Goal: Task Accomplishment & Management: Manage account settings

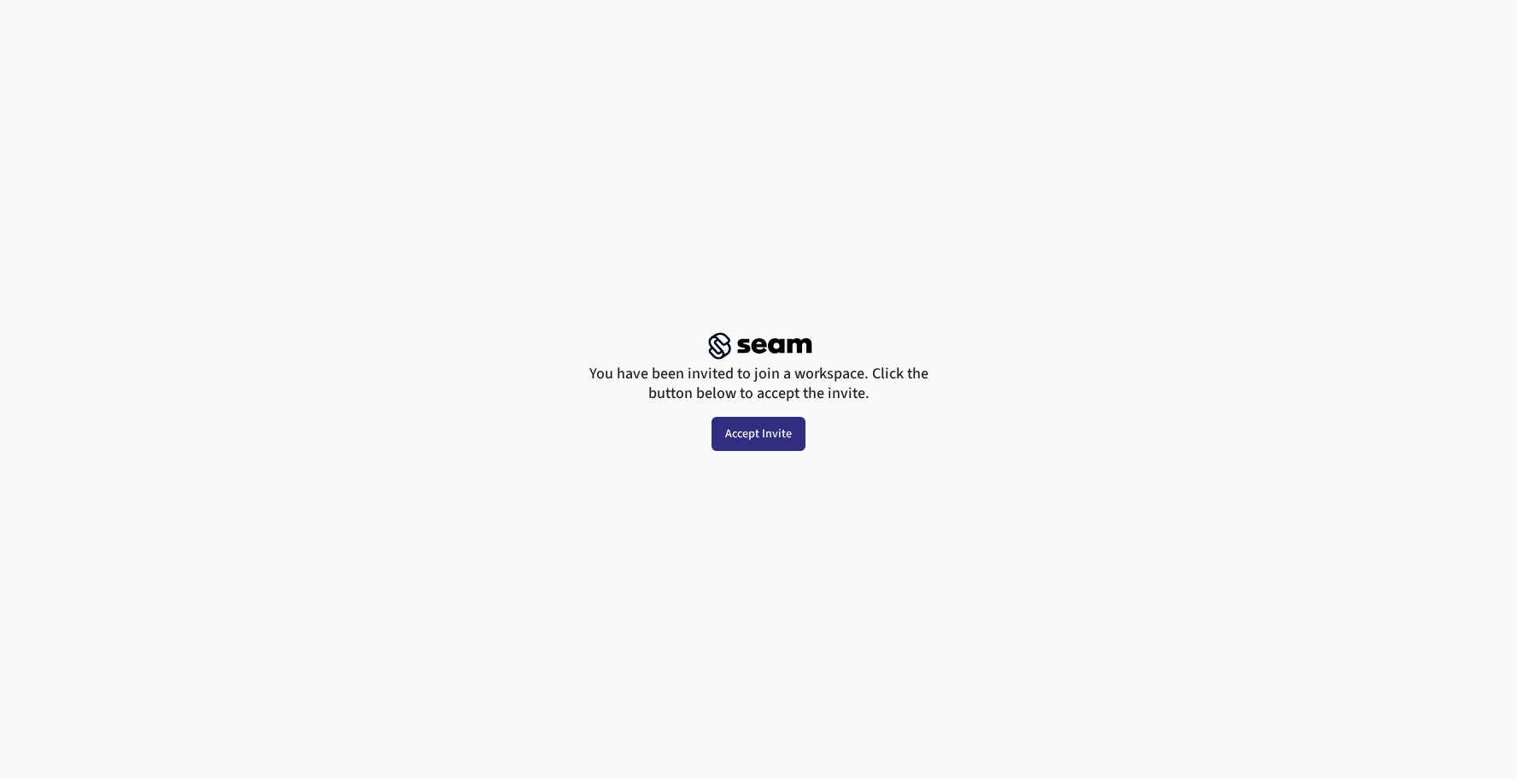
click at [761, 431] on button "Accept Invite" at bounding box center [758, 434] width 94 height 34
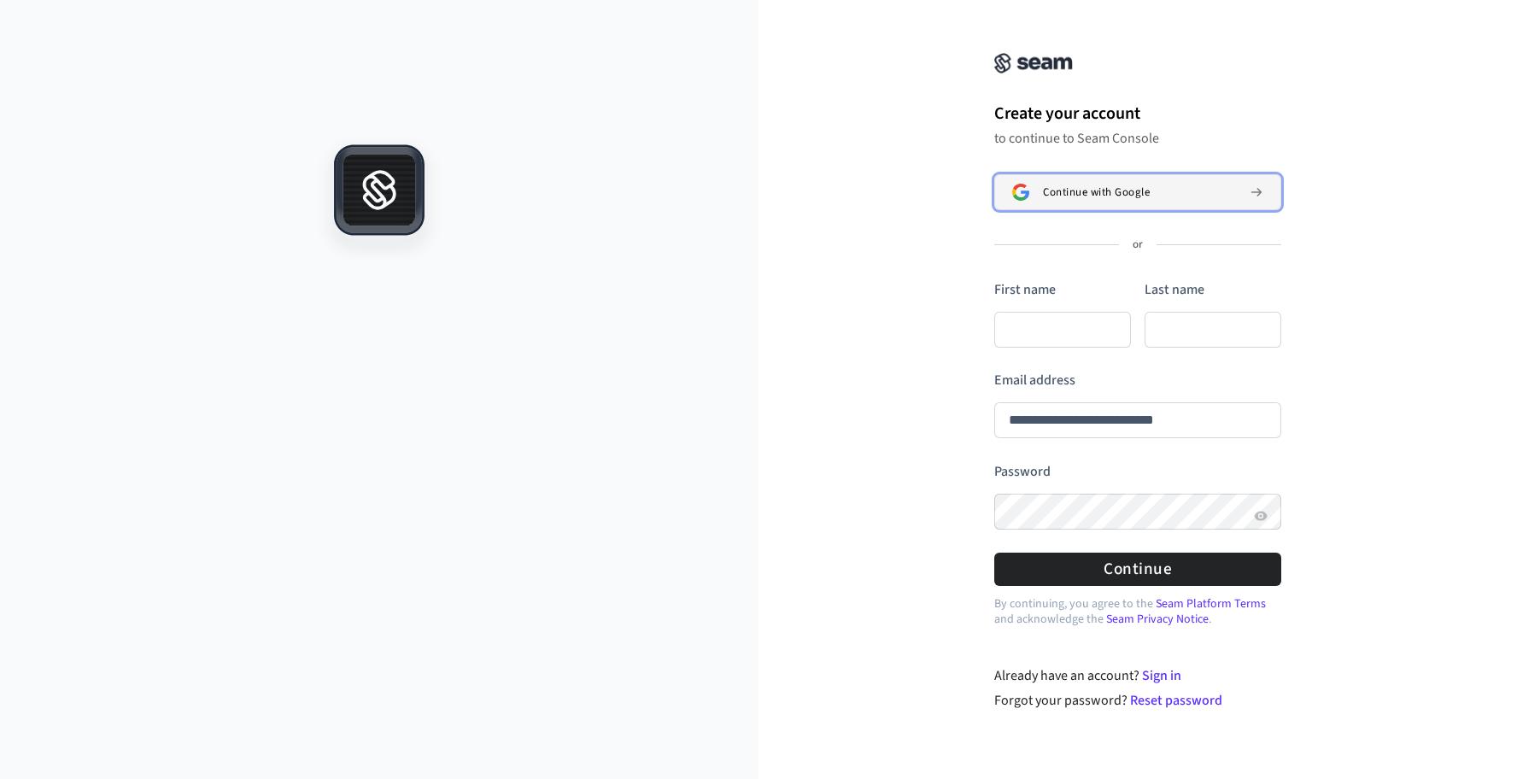
click at [1120, 193] on span "Continue with Google" at bounding box center [1096, 192] width 107 height 14
type input "**********"
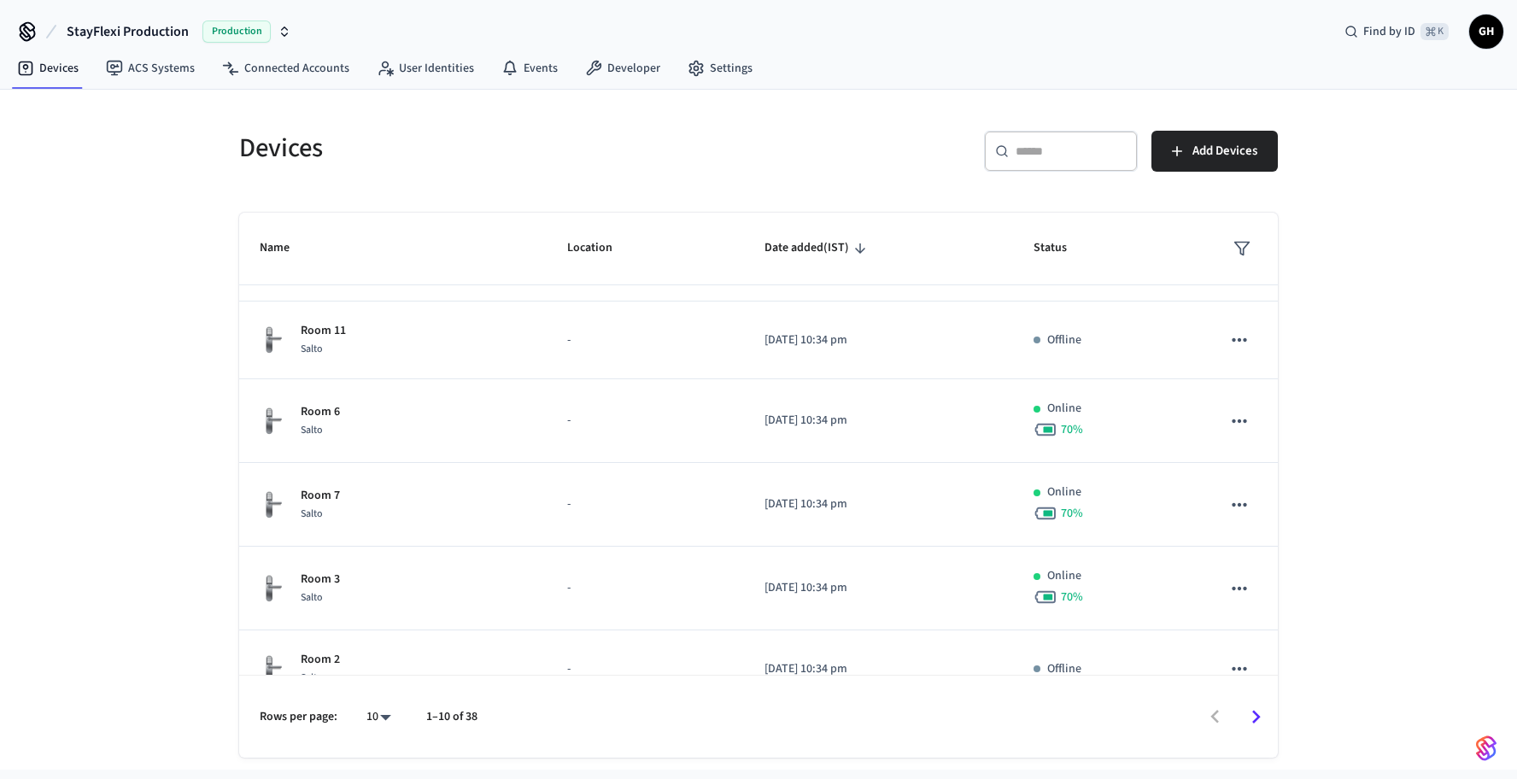
scroll to position [430, 0]
